Goal: Information Seeking & Learning: Learn about a topic

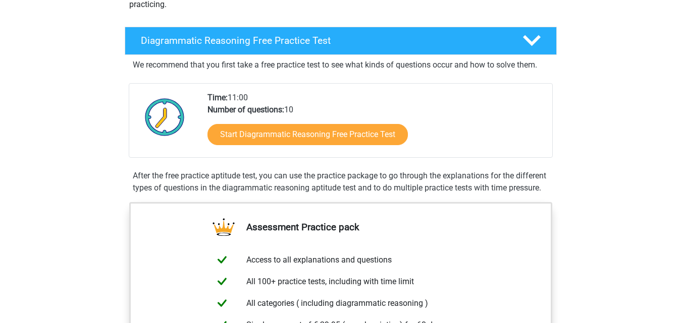
scroll to position [182, 0]
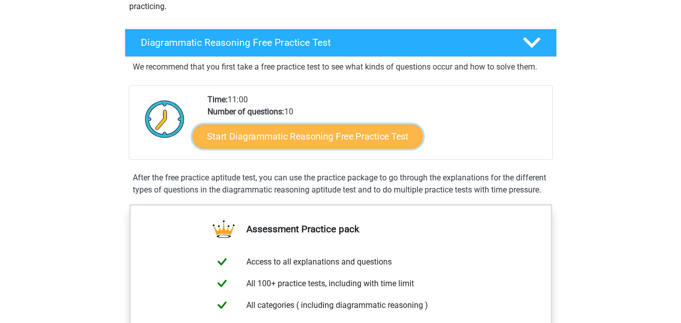
click at [377, 137] on link "Start Diagrammatic Reasoning Free Practice Test" at bounding box center [307, 136] width 231 height 24
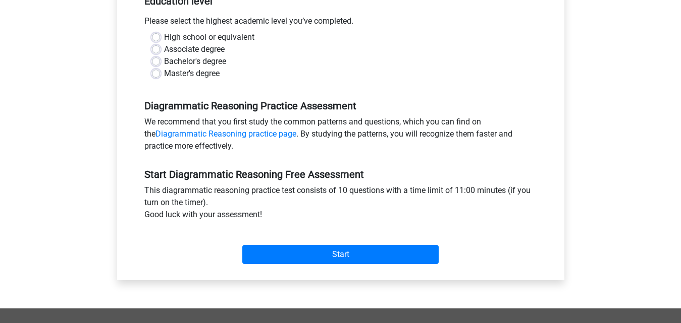
scroll to position [221, 0]
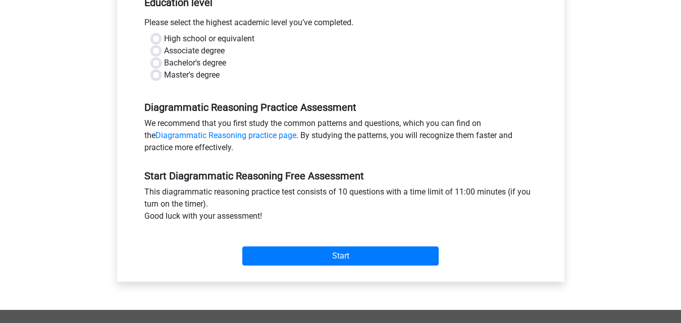
click at [164, 63] on label "Bachelor's degree" at bounding box center [195, 63] width 62 height 12
click at [155, 63] on input "Bachelor's degree" at bounding box center [156, 62] width 8 height 10
radio input "true"
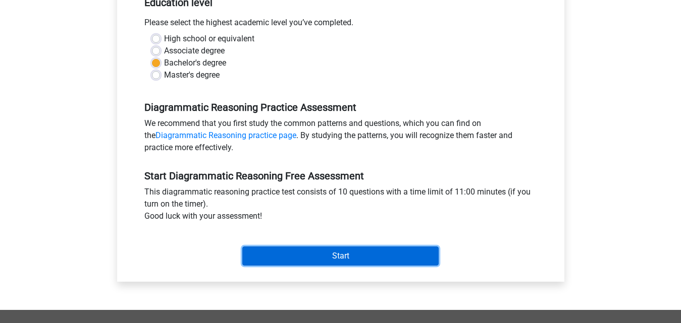
click at [321, 259] on input "Start" at bounding box center [340, 256] width 196 height 19
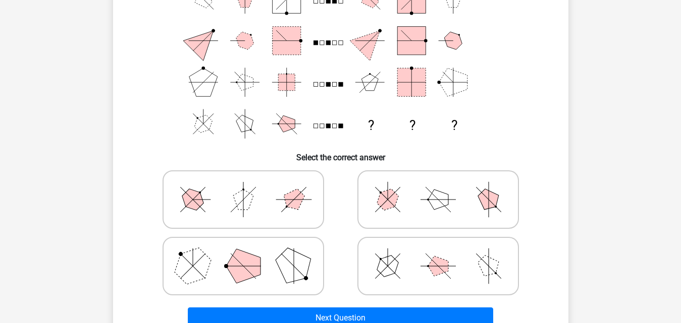
scroll to position [123, 0]
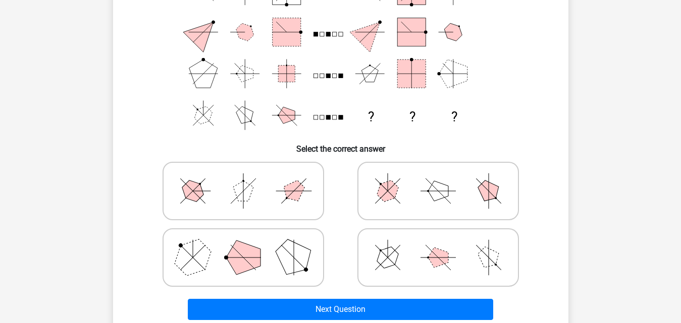
click at [216, 251] on icon at bounding box center [243, 258] width 151 height 50
click at [243, 245] on input "radio" at bounding box center [246, 242] width 7 height 7
radio input "true"
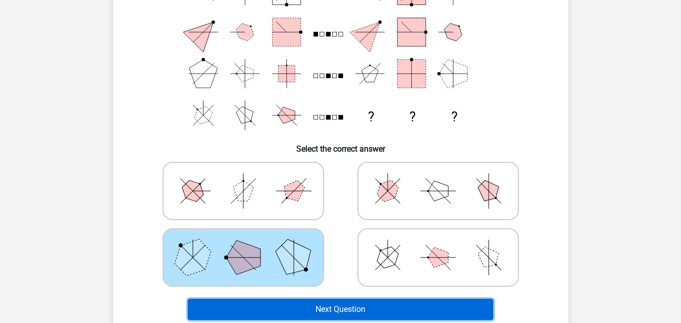
click at [320, 306] on button "Next Question" at bounding box center [340, 309] width 305 height 21
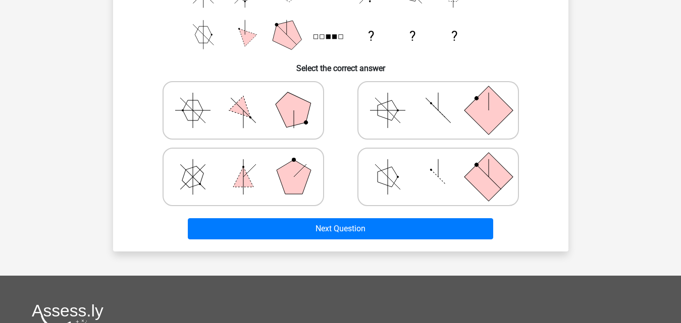
scroll to position [241, 0]
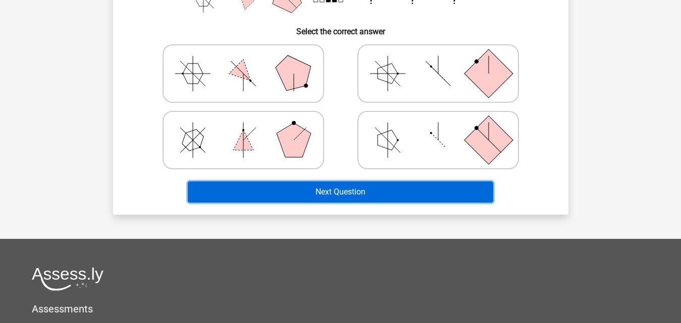
click at [467, 195] on button "Next Question" at bounding box center [340, 192] width 305 height 21
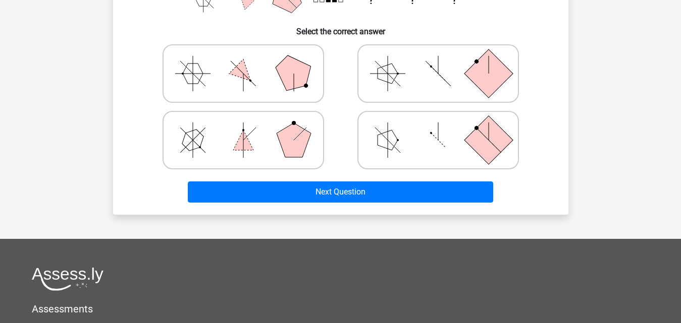
drag, startPoint x: 680, startPoint y: 210, endPoint x: 680, endPoint y: 201, distance: 8.6
click at [680, 201] on div "Register Nederlands English" at bounding box center [340, 132] width 681 height 746
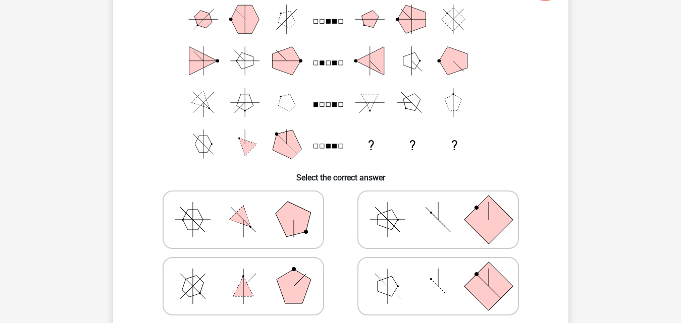
scroll to position [93, 0]
click at [266, 225] on icon at bounding box center [243, 221] width 151 height 50
click at [250, 208] on input "radio" at bounding box center [246, 205] width 7 height 7
radio input "true"
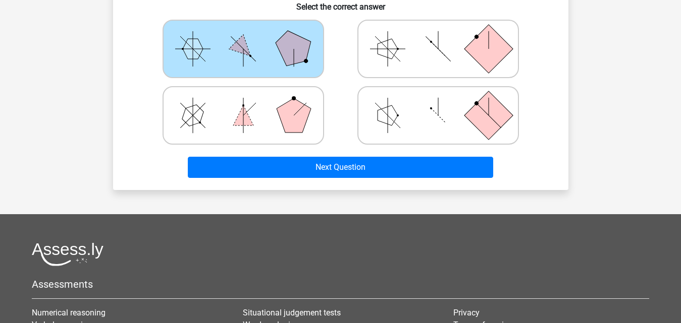
scroll to position [274, 0]
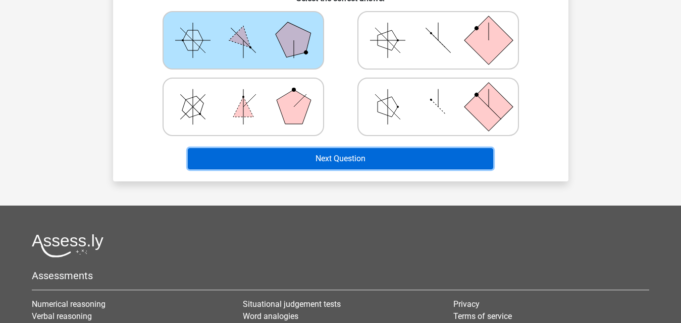
click at [441, 155] on button "Next Question" at bounding box center [340, 158] width 305 height 21
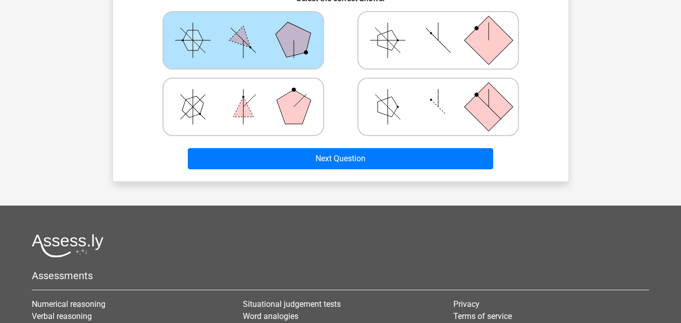
click at [184, 43] on polygon at bounding box center [193, 40] width 20 height 20
click at [243, 28] on input "radio" at bounding box center [246, 24] width 7 height 7
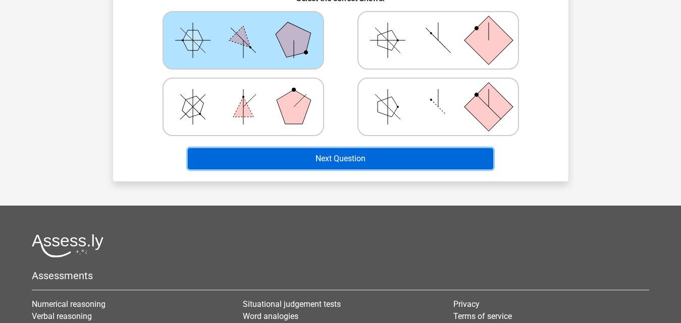
click at [320, 159] on button "Next Question" at bounding box center [340, 158] width 305 height 21
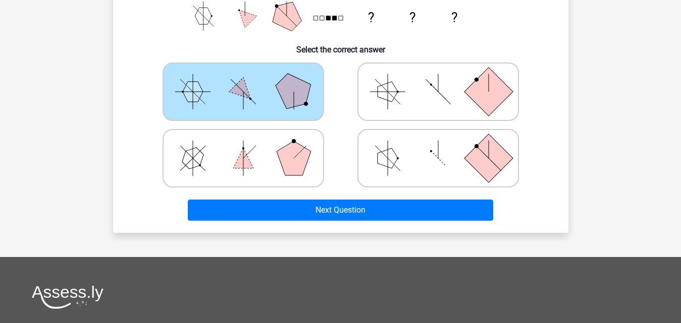
scroll to position [218, 0]
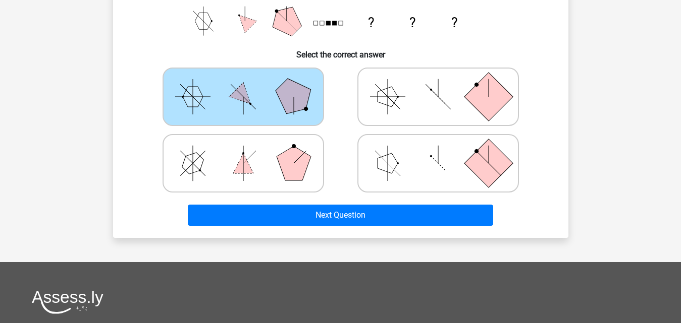
click at [379, 91] on polygon at bounding box center [387, 97] width 20 height 20
click at [438, 84] on input "radio" at bounding box center [441, 81] width 7 height 7
radio input "true"
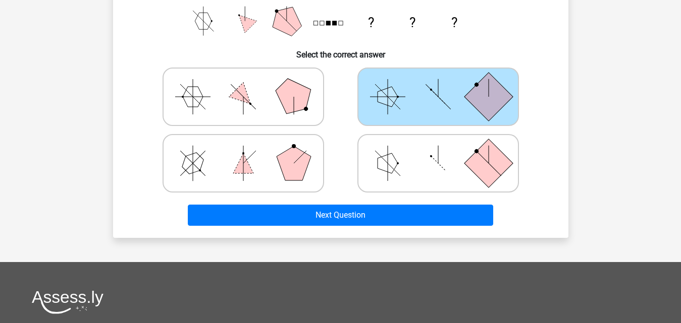
click at [253, 109] on icon at bounding box center [243, 97] width 151 height 50
click at [250, 84] on input "radio" at bounding box center [246, 81] width 7 height 7
radio input "true"
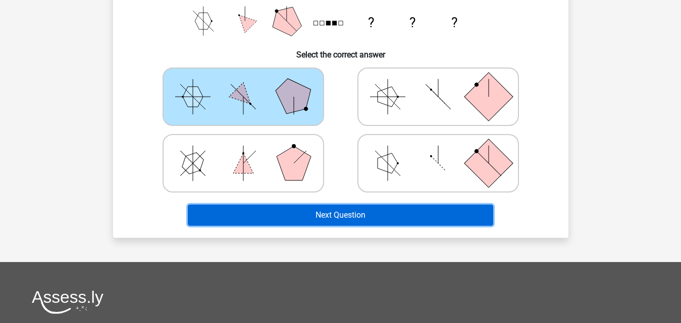
click at [304, 215] on button "Next Question" at bounding box center [340, 215] width 305 height 21
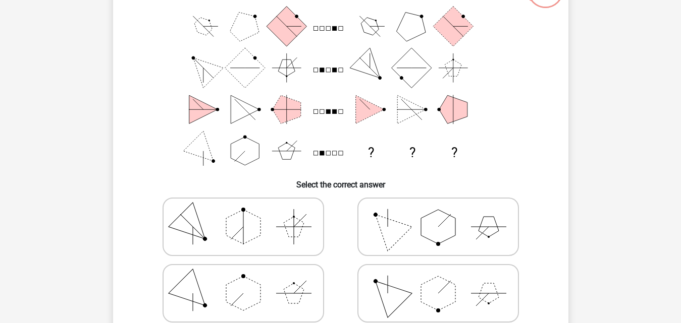
scroll to position [88, 0]
click at [270, 281] on icon at bounding box center [243, 292] width 151 height 50
click at [250, 280] on input "radio" at bounding box center [246, 277] width 7 height 7
radio input "true"
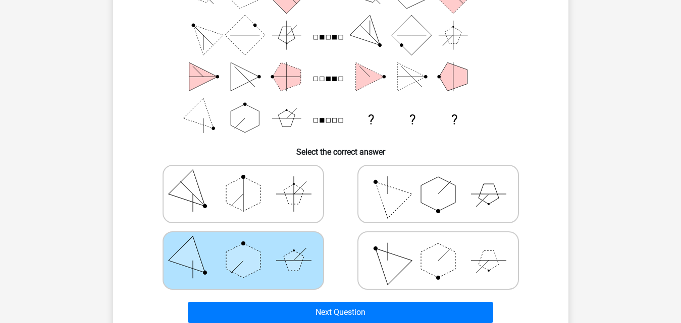
scroll to position [123, 0]
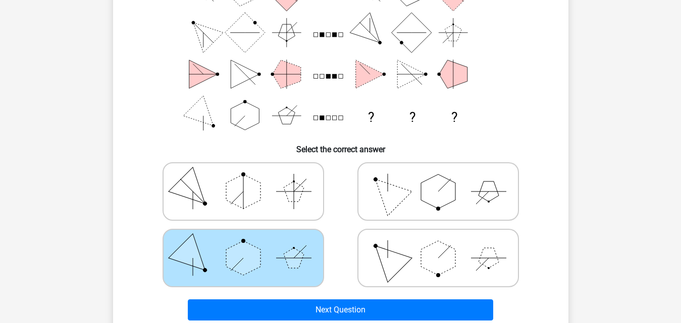
click at [476, 260] on icon at bounding box center [437, 258] width 151 height 50
click at [445, 246] on input "radio" at bounding box center [441, 242] width 7 height 7
radio input "true"
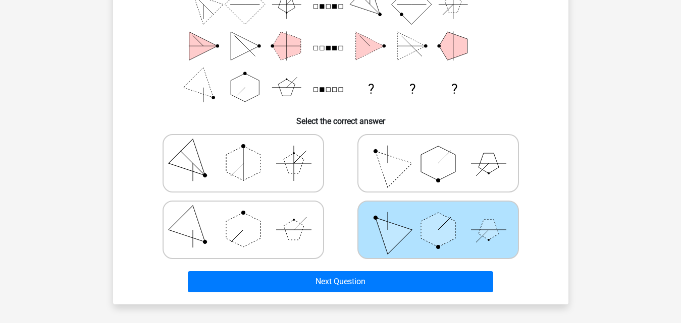
scroll to position [232, 0]
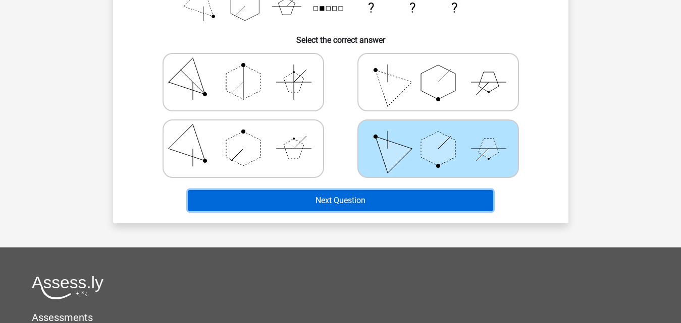
click at [424, 200] on button "Next Question" at bounding box center [340, 200] width 305 height 21
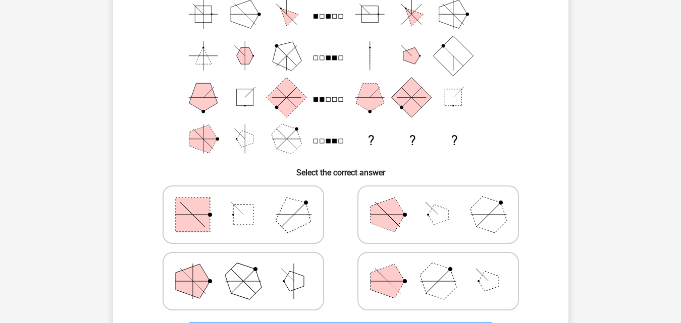
scroll to position [102, 0]
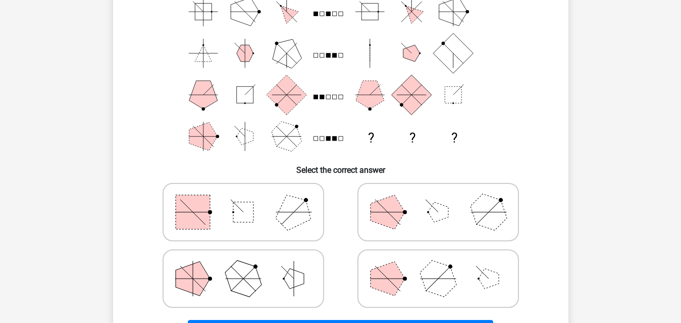
click at [466, 209] on icon at bounding box center [437, 212] width 151 height 50
click at [445, 200] on input "radio" at bounding box center [441, 196] width 7 height 7
radio input "true"
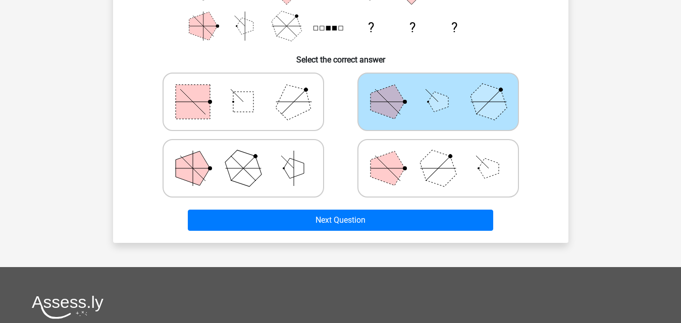
scroll to position [264, 0]
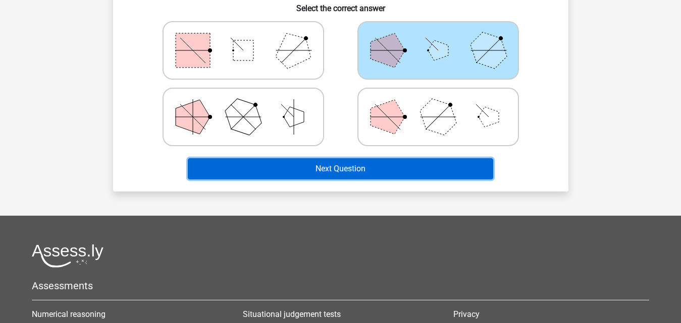
click at [469, 162] on button "Next Question" at bounding box center [340, 168] width 305 height 21
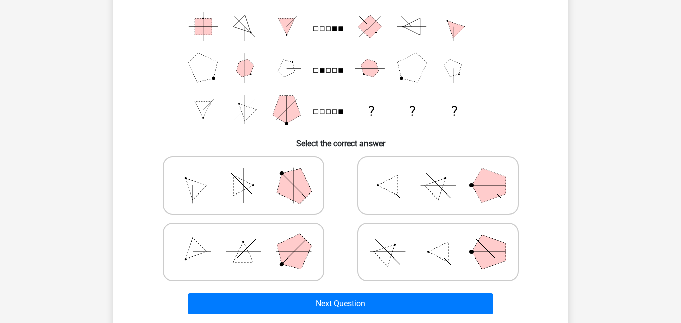
scroll to position [136, 0]
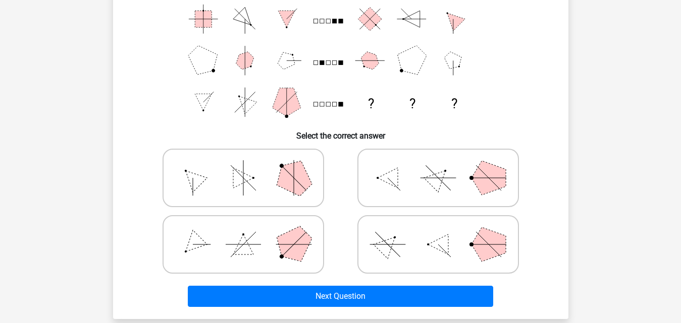
click at [481, 177] on polygon at bounding box center [488, 178] width 34 height 34
click at [445, 166] on input "radio" at bounding box center [441, 162] width 7 height 7
radio input "true"
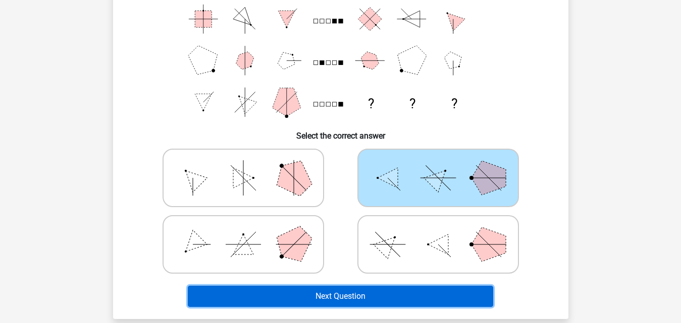
click at [441, 290] on button "Next Question" at bounding box center [340, 296] width 305 height 21
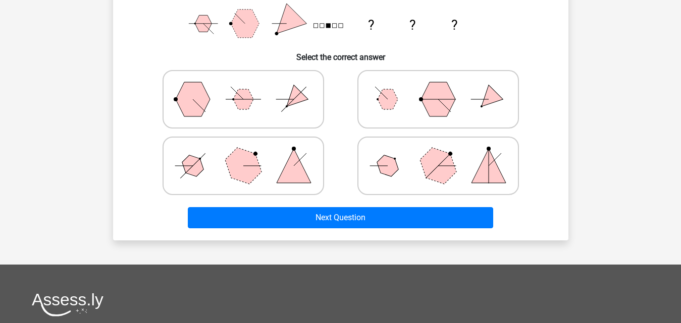
scroll to position [216, 0]
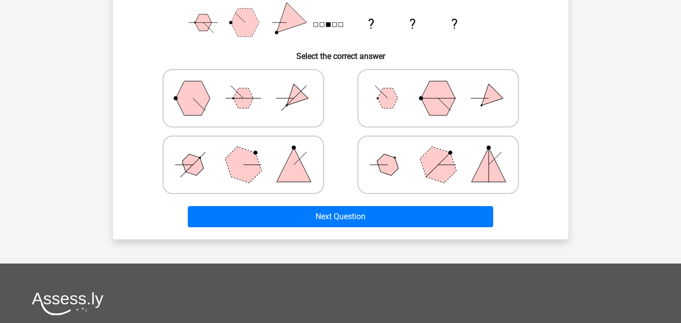
click at [464, 149] on icon at bounding box center [437, 165] width 151 height 50
click at [445, 149] on input "radio" at bounding box center [441, 149] width 7 height 7
radio input "true"
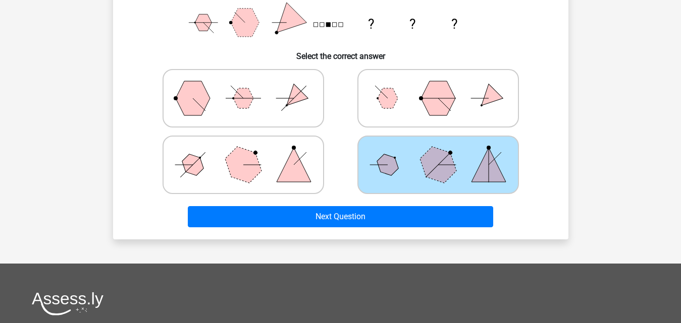
click at [464, 149] on icon at bounding box center [437, 165] width 151 height 50
click at [445, 149] on input "radio" at bounding box center [441, 149] width 7 height 7
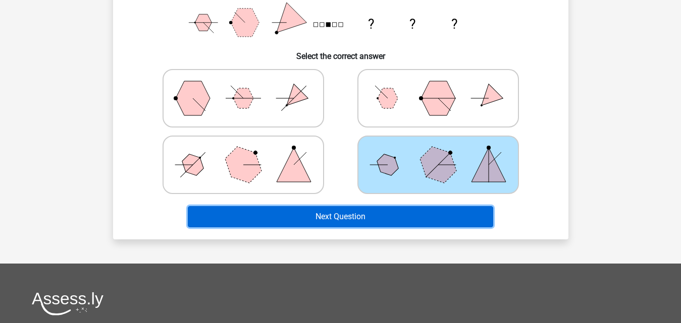
click at [445, 224] on button "Next Question" at bounding box center [340, 216] width 305 height 21
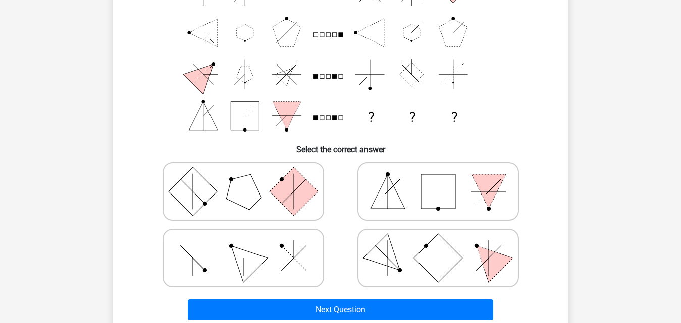
scroll to position [130, 0]
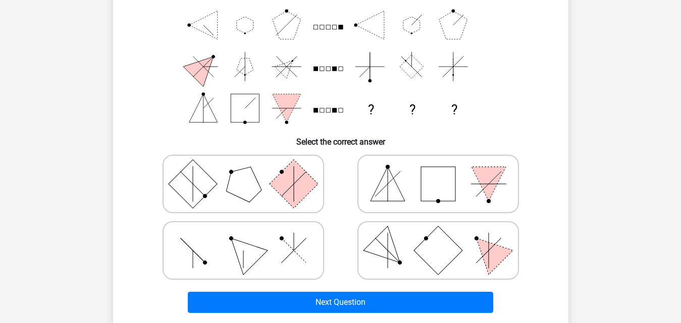
click at [284, 255] on icon at bounding box center [243, 251] width 151 height 50
click at [250, 238] on input "radio" at bounding box center [246, 235] width 7 height 7
radio input "true"
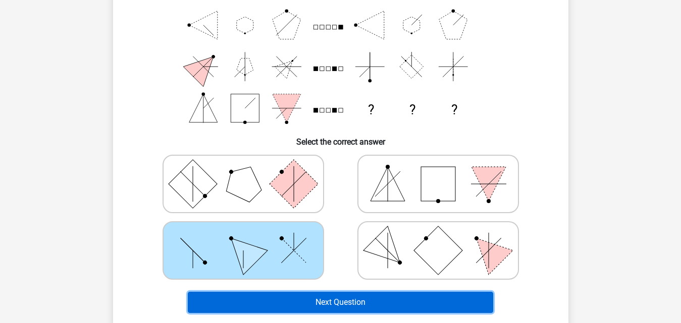
click at [319, 295] on button "Next Question" at bounding box center [340, 302] width 305 height 21
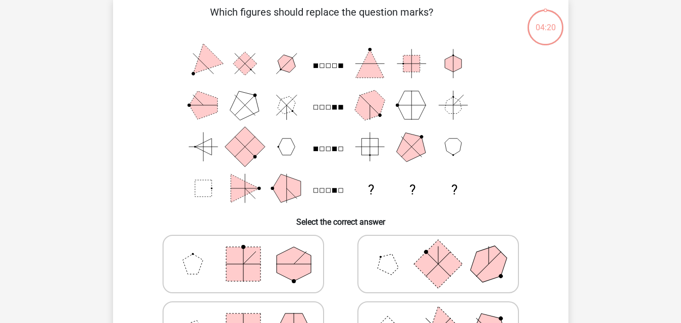
scroll to position [46, 0]
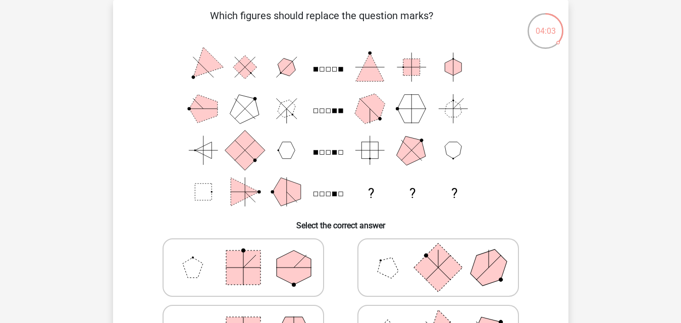
click at [283, 268] on polygon at bounding box center [294, 268] width 34 height 34
click at [250, 255] on input "radio" at bounding box center [246, 252] width 7 height 7
radio input "true"
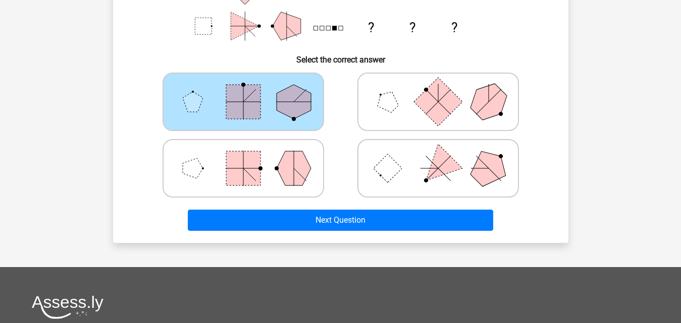
scroll to position [219, 0]
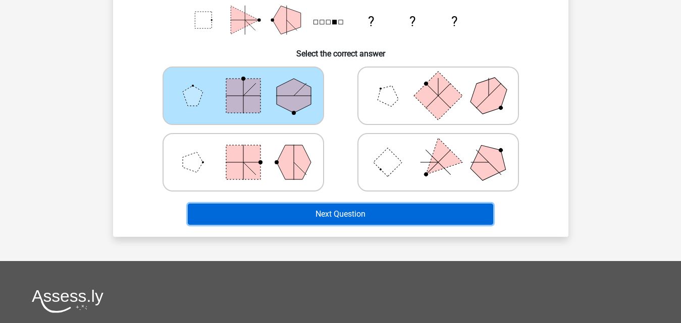
click at [474, 220] on button "Next Question" at bounding box center [340, 214] width 305 height 21
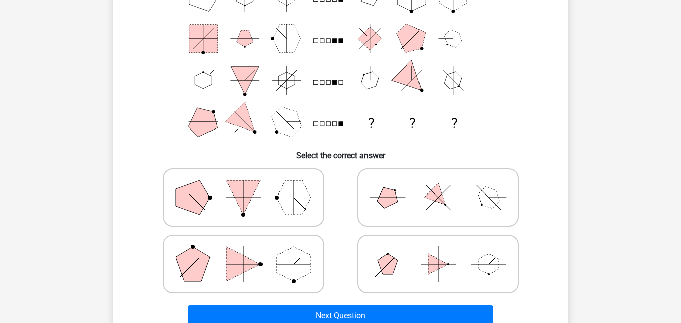
scroll to position [118, 0]
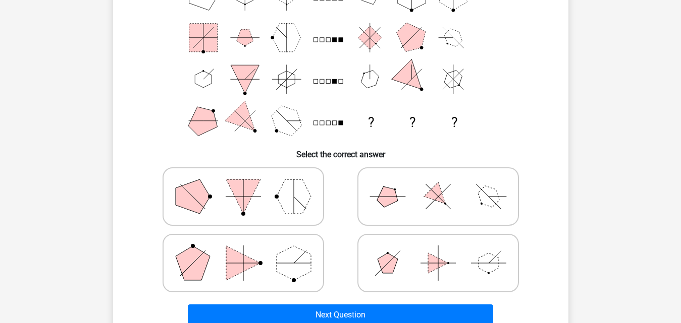
click at [460, 188] on icon at bounding box center [437, 197] width 151 height 50
click at [445, 184] on input "radio" at bounding box center [441, 181] width 7 height 7
radio input "true"
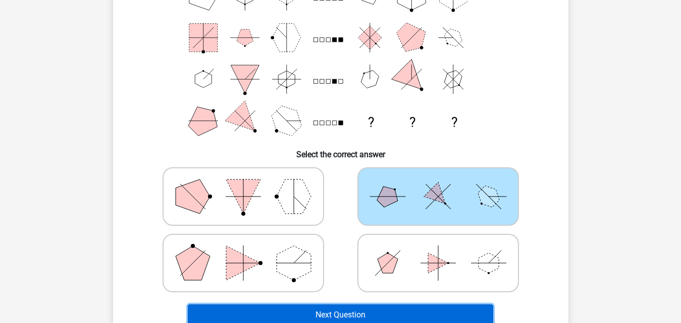
click at [467, 312] on button "Next Question" at bounding box center [340, 315] width 305 height 21
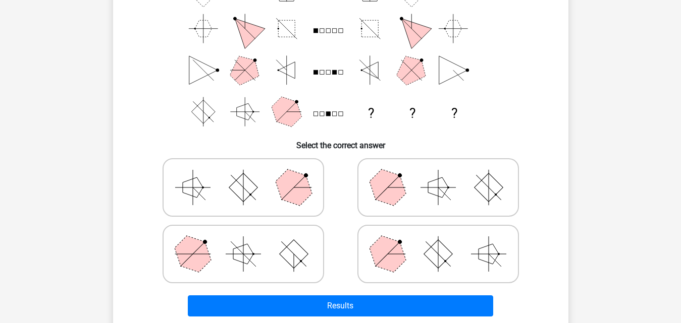
scroll to position [129, 0]
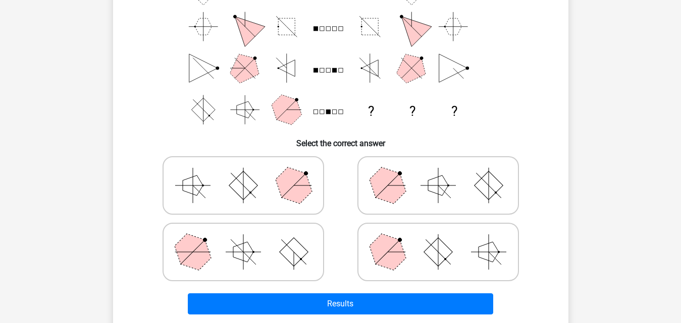
click at [462, 212] on label at bounding box center [437, 185] width 161 height 59
click at [445, 173] on input "radio" at bounding box center [441, 170] width 7 height 7
radio input "true"
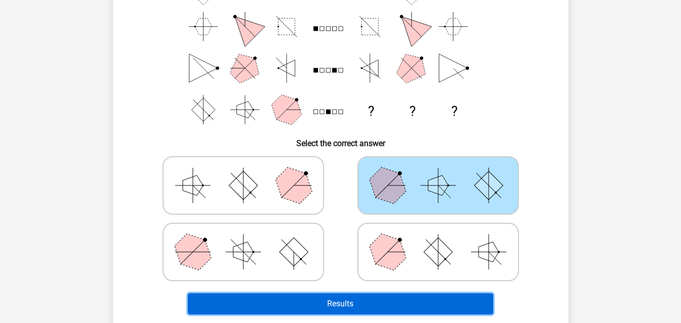
click at [427, 299] on button "Results" at bounding box center [340, 304] width 305 height 21
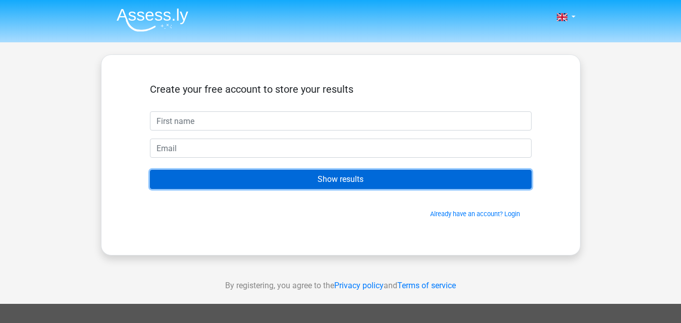
click at [323, 184] on input "Show results" at bounding box center [341, 179] width 382 height 19
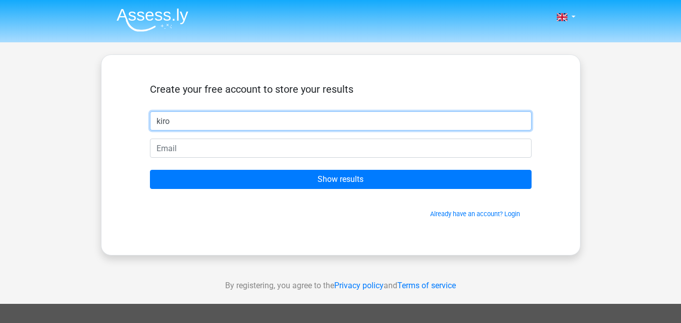
type input "kiro"
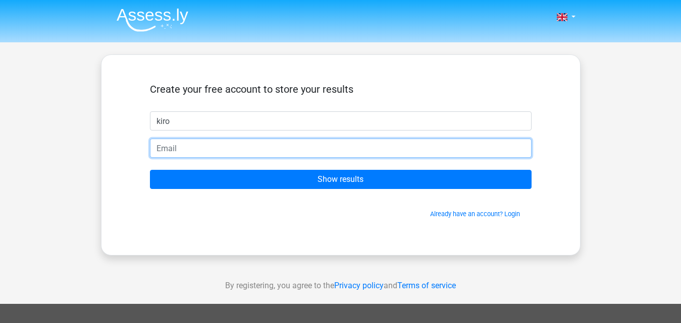
click at [162, 148] on input "email" at bounding box center [341, 148] width 382 height 19
type input "[EMAIL_ADDRESS][DOMAIN_NAME]"
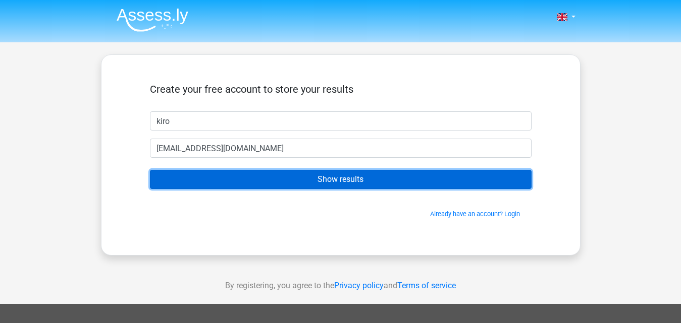
click at [230, 182] on input "Show results" at bounding box center [341, 179] width 382 height 19
